Goal: Check status: Check status

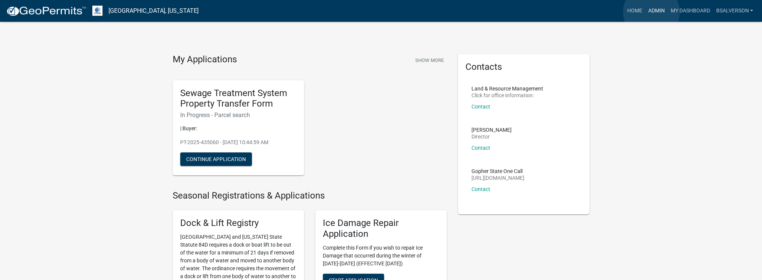
click at [651, 12] on link "Admin" at bounding box center [656, 11] width 23 height 14
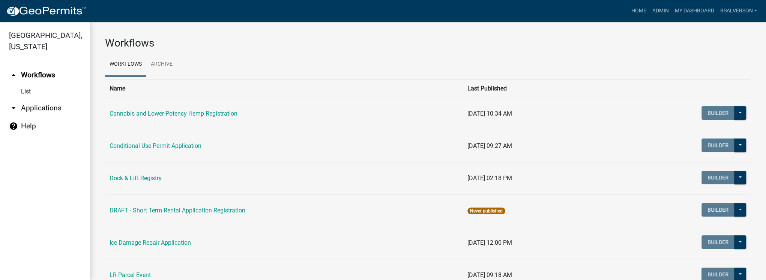
click at [45, 107] on link "arrow_drop_down Applications" at bounding box center [45, 108] width 90 height 18
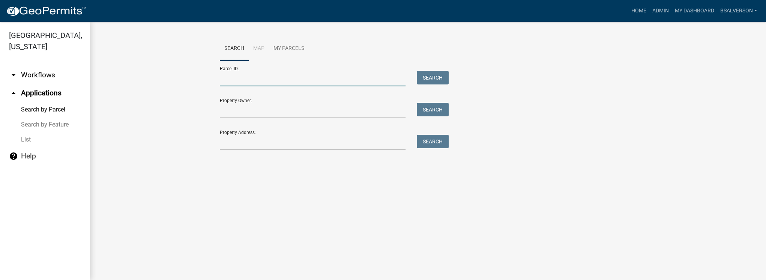
click at [243, 78] on input "Parcel ID:" at bounding box center [313, 78] width 186 height 15
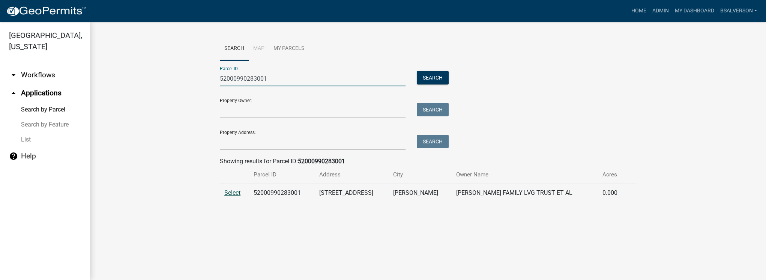
type input "52000990283001"
click at [230, 194] on span "Select" at bounding box center [232, 192] width 16 height 7
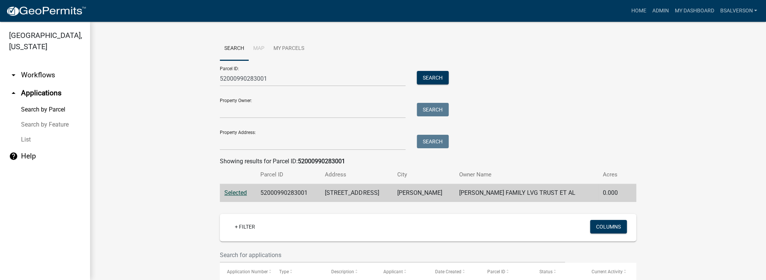
click at [230, 194] on span "Selected" at bounding box center [235, 192] width 23 height 7
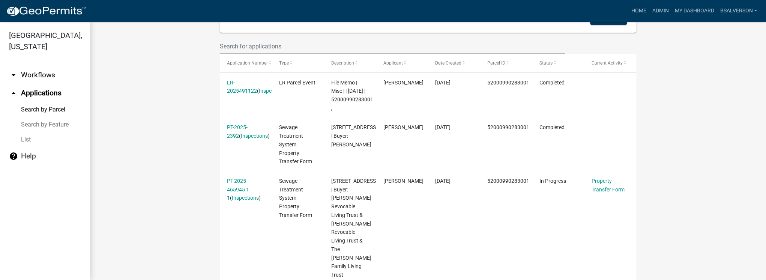
scroll to position [179, 0]
